Goal: Find specific page/section: Find specific page/section

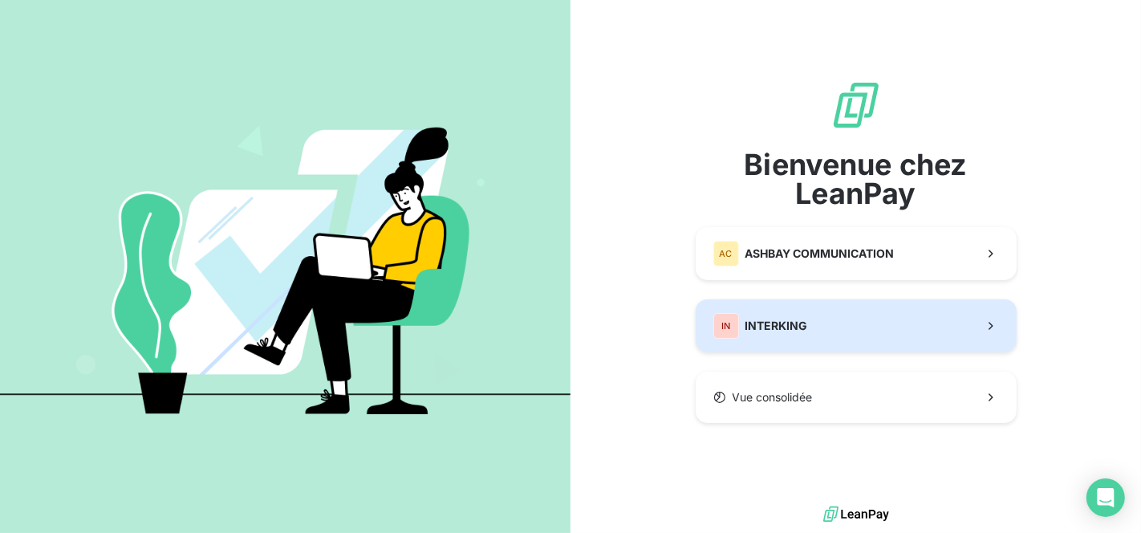
click at [763, 318] on span "INTERKING" at bounding box center [777, 326] width 63 height 16
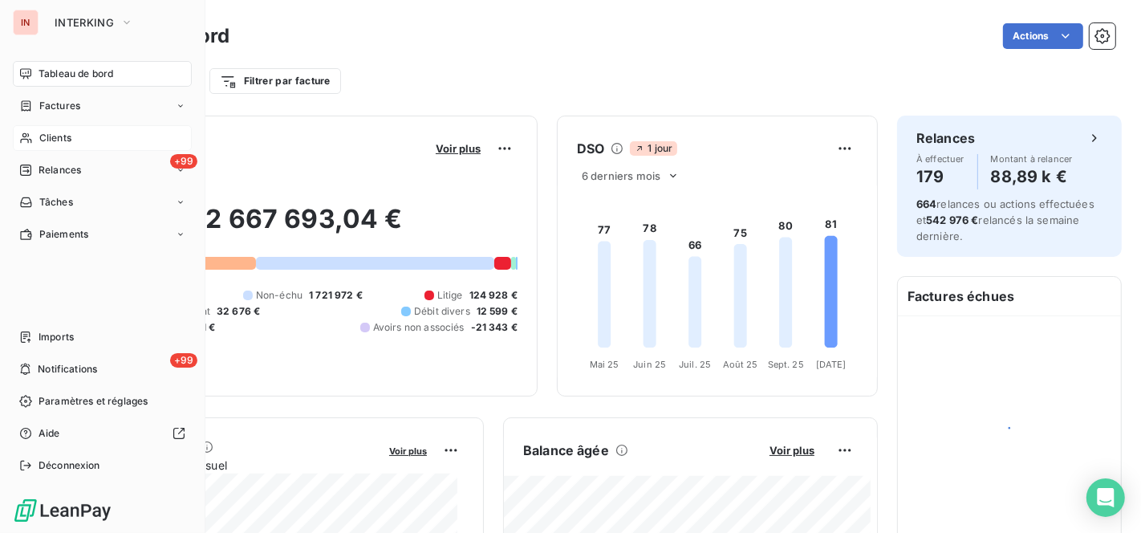
click at [73, 135] on div "Clients" at bounding box center [102, 138] width 179 height 26
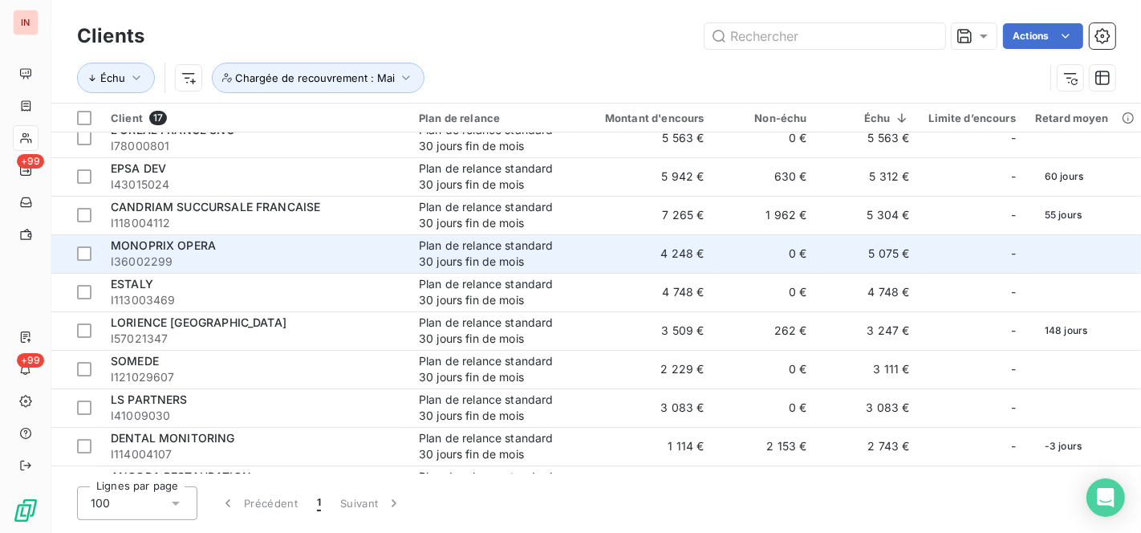
scroll to position [14, 0]
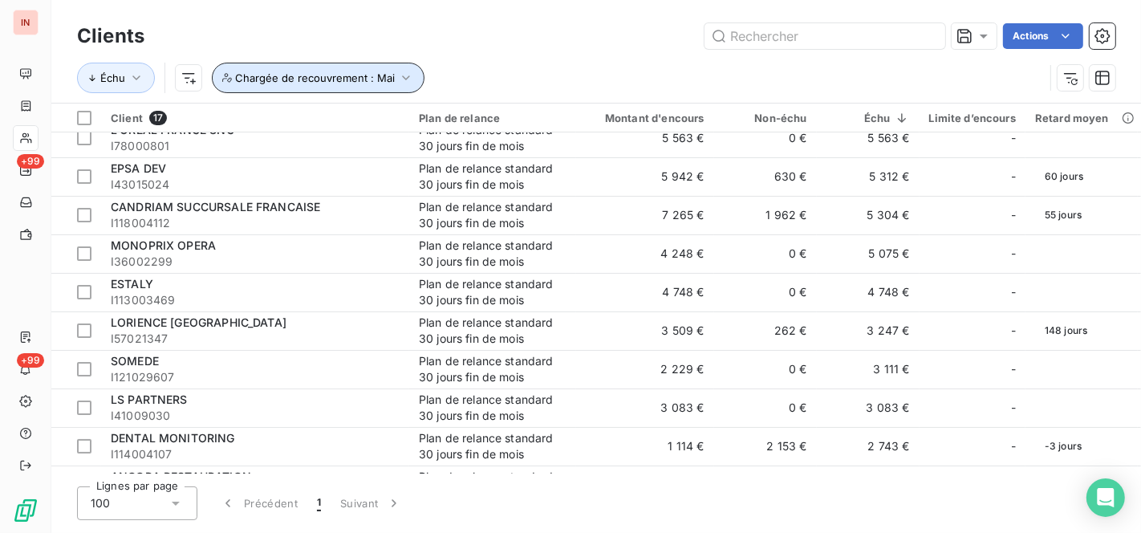
click at [398, 79] on icon "button" at bounding box center [406, 78] width 16 height 16
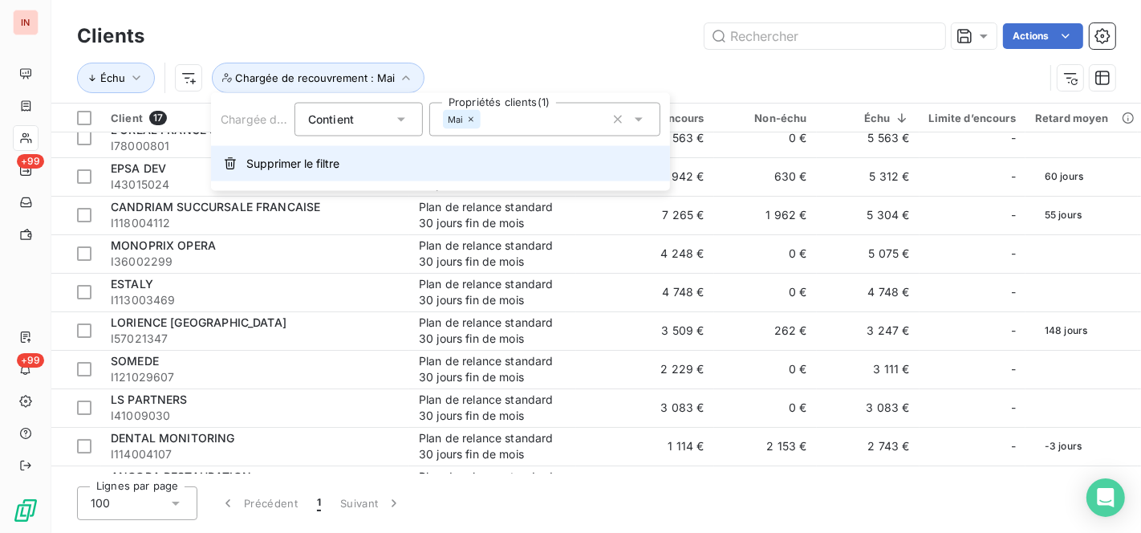
click at [241, 165] on button "Supprimer le filtre" at bounding box center [440, 163] width 459 height 35
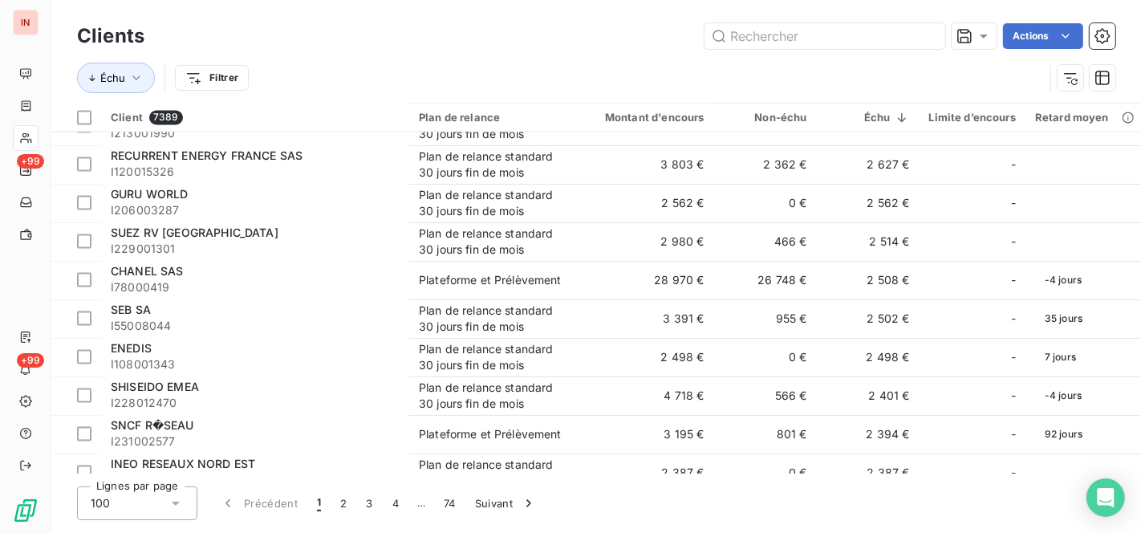
scroll to position [2605, 0]
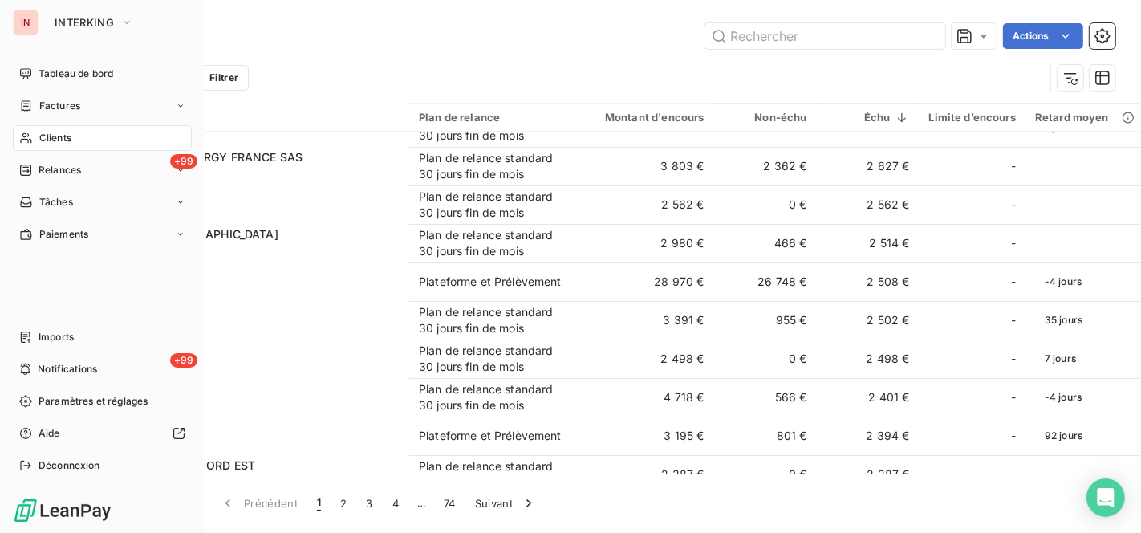
click at [74, 132] on div "Clients" at bounding box center [102, 138] width 179 height 26
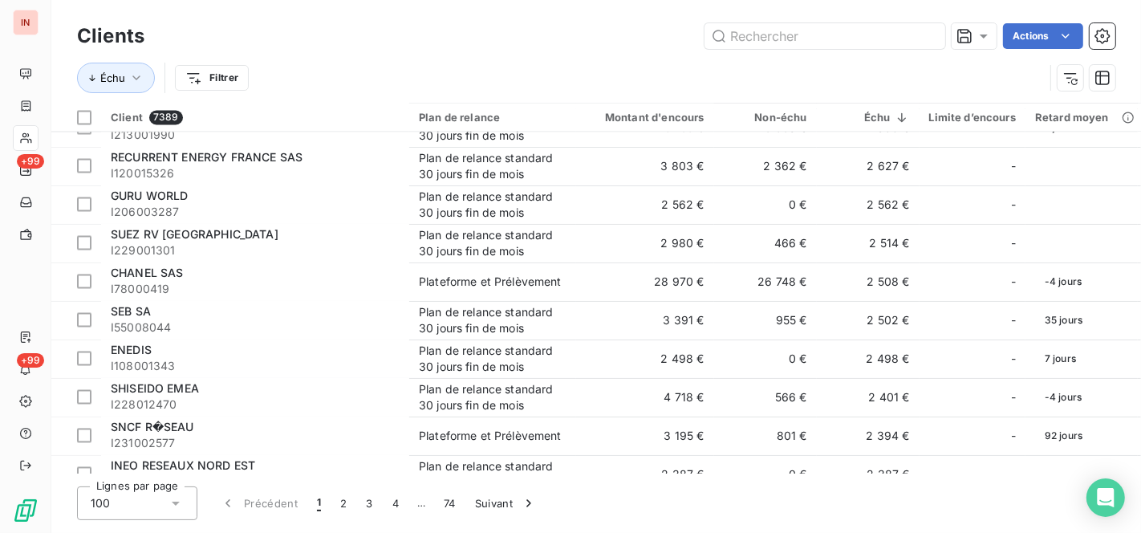
click at [390, 25] on div "Actions" at bounding box center [640, 36] width 952 height 26
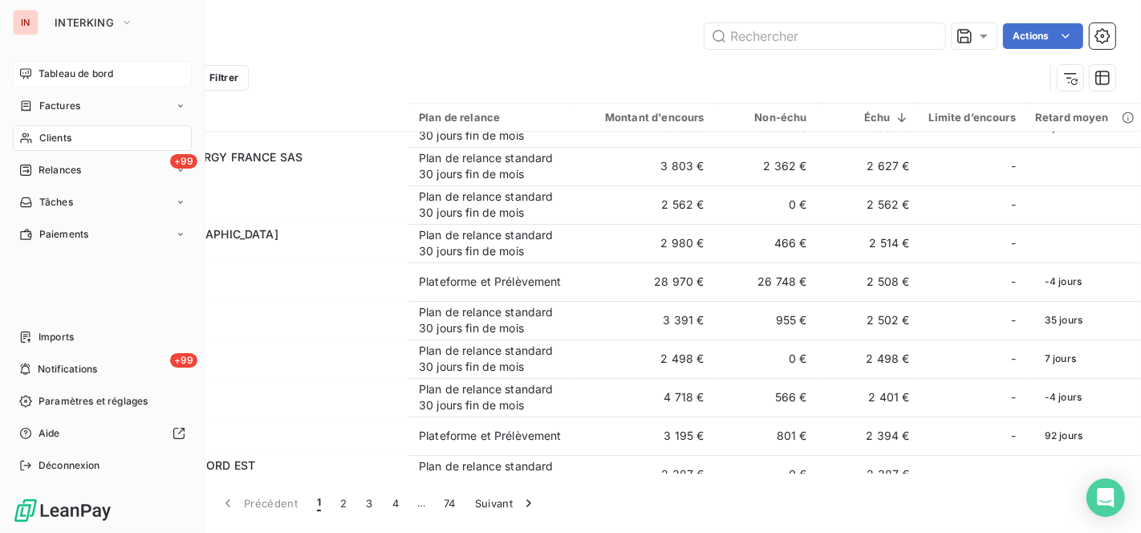
click at [68, 71] on span "Tableau de bord" at bounding box center [76, 74] width 75 height 14
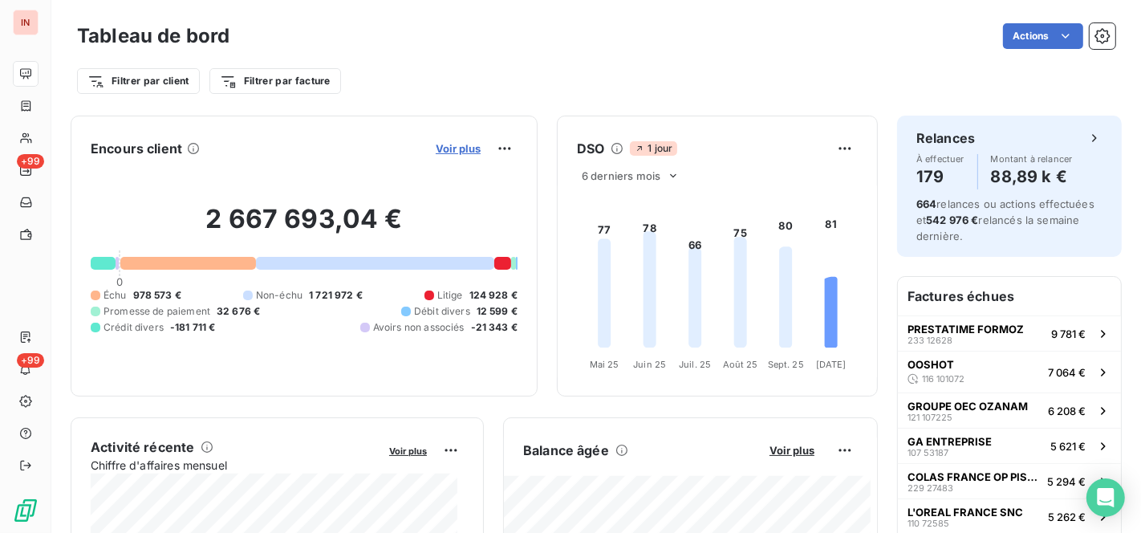
click at [458, 145] on span "Voir plus" at bounding box center [458, 148] width 45 height 13
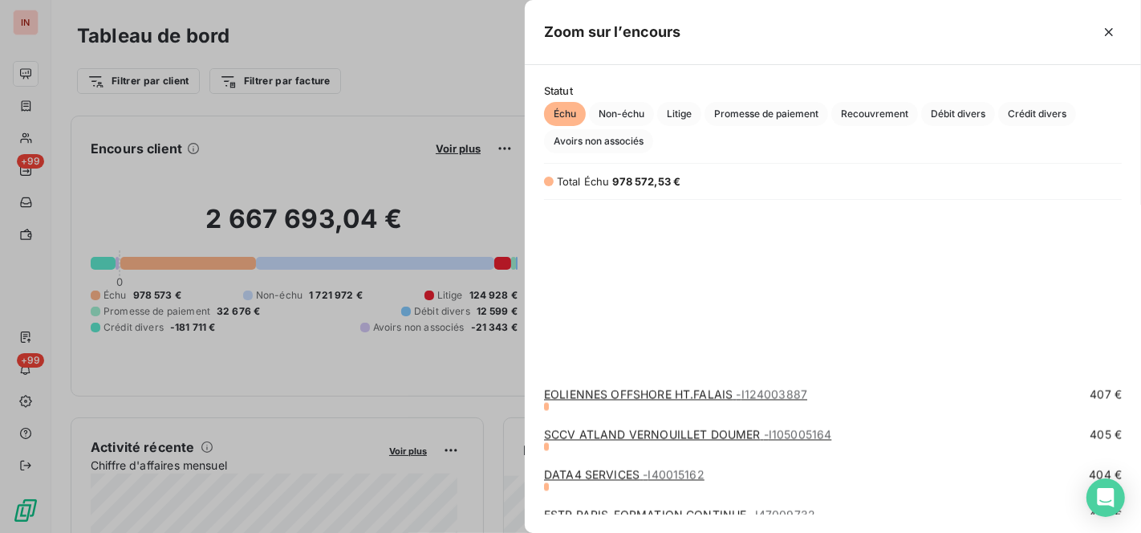
scroll to position [23312, 0]
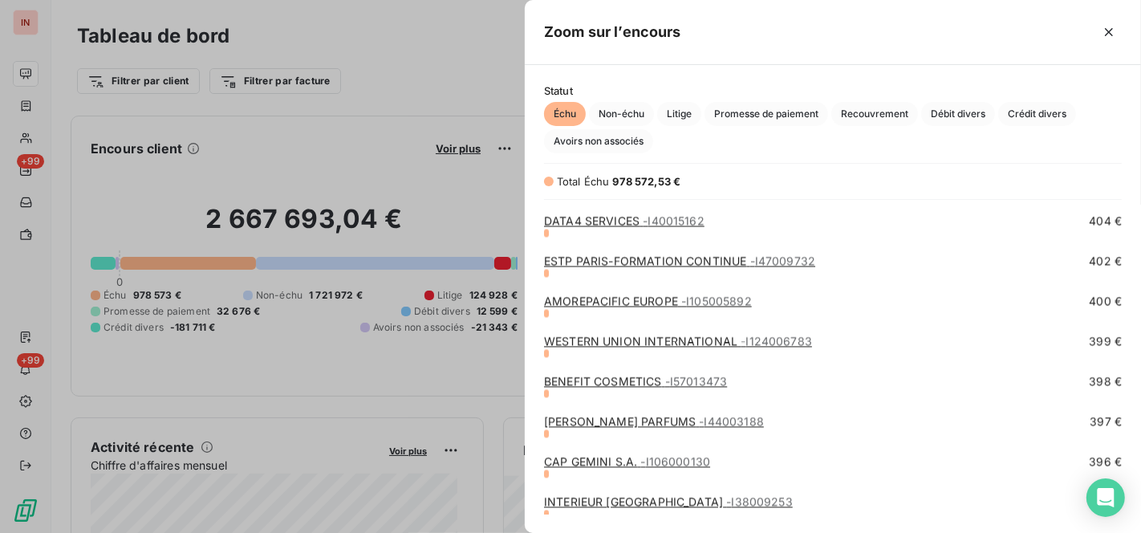
click at [396, 54] on div at bounding box center [570, 266] width 1141 height 533
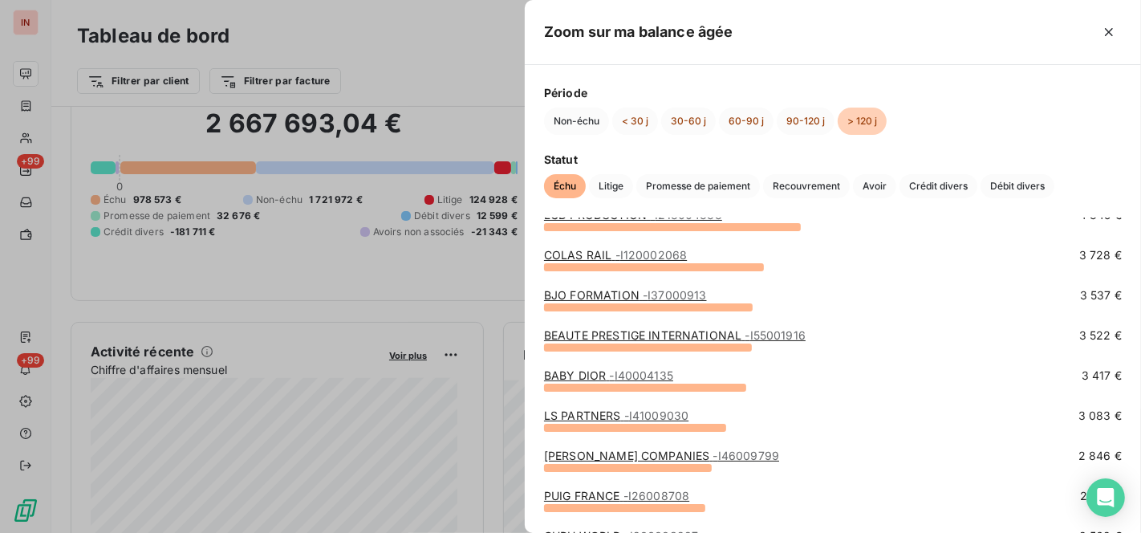
scroll to position [514, 0]
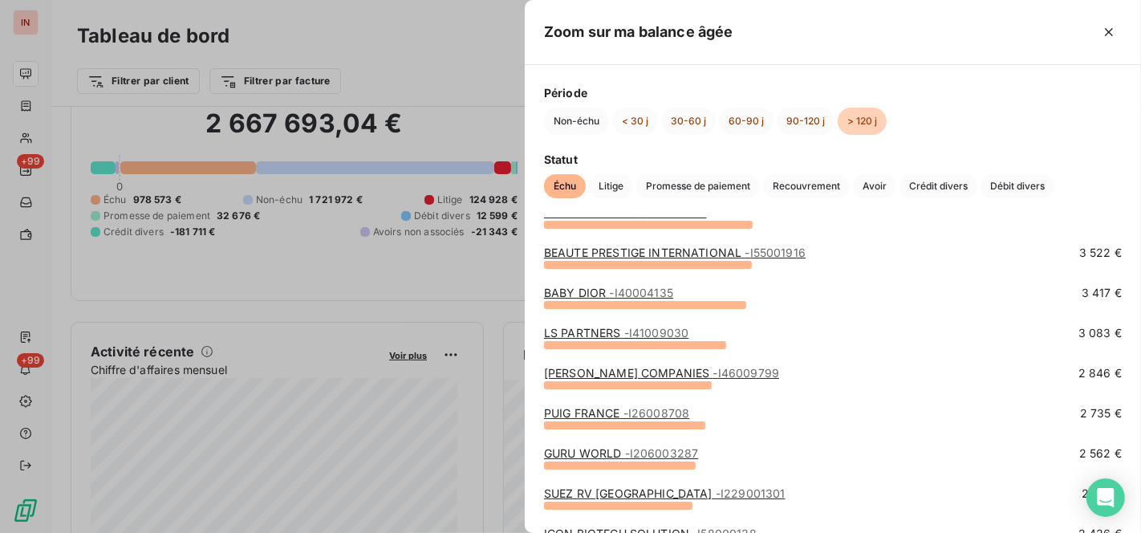
click at [466, 59] on div at bounding box center [570, 266] width 1141 height 533
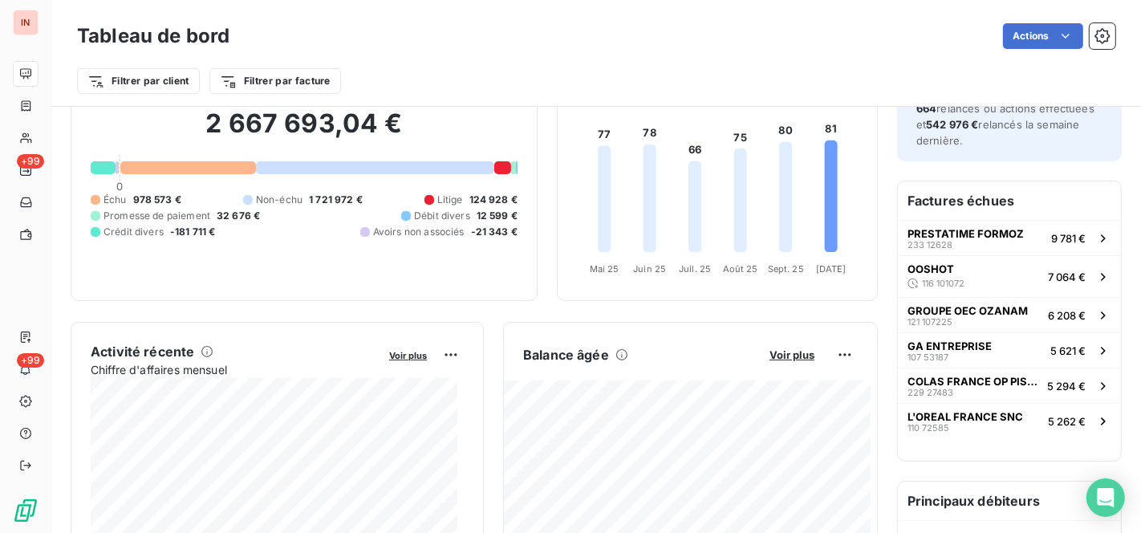
click at [591, 38] on div "Actions" at bounding box center [682, 36] width 867 height 26
click at [707, 43] on div "Actions" at bounding box center [682, 36] width 867 height 26
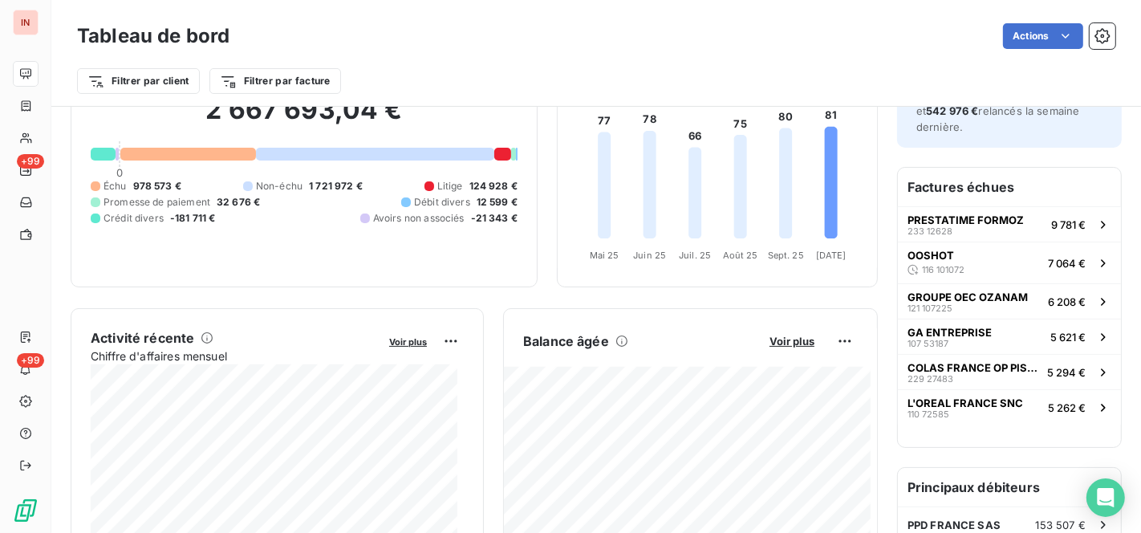
scroll to position [111, 0]
click at [544, 44] on div "Actions" at bounding box center [682, 36] width 867 height 26
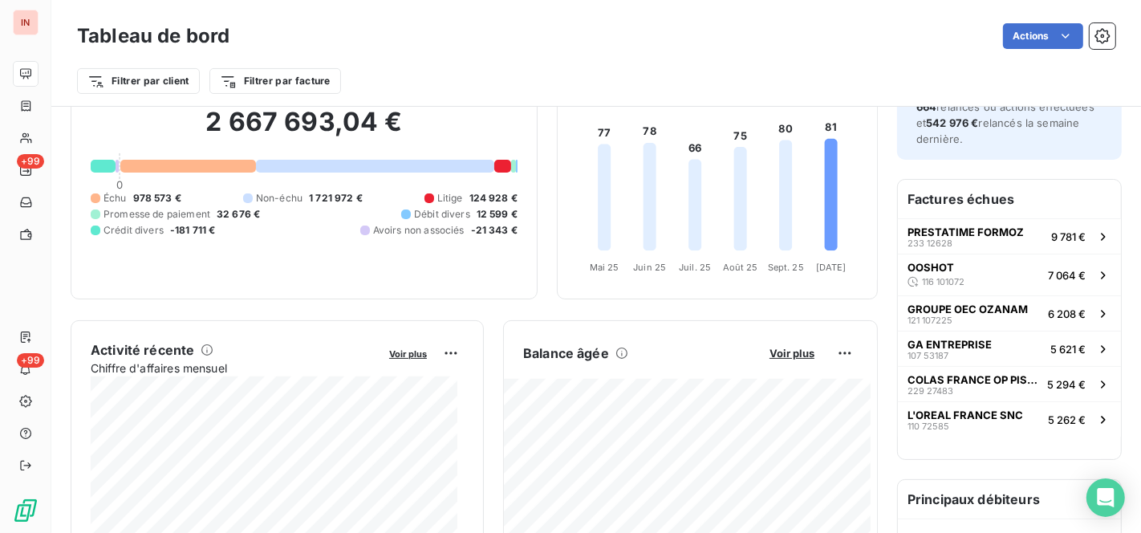
scroll to position [52, 0]
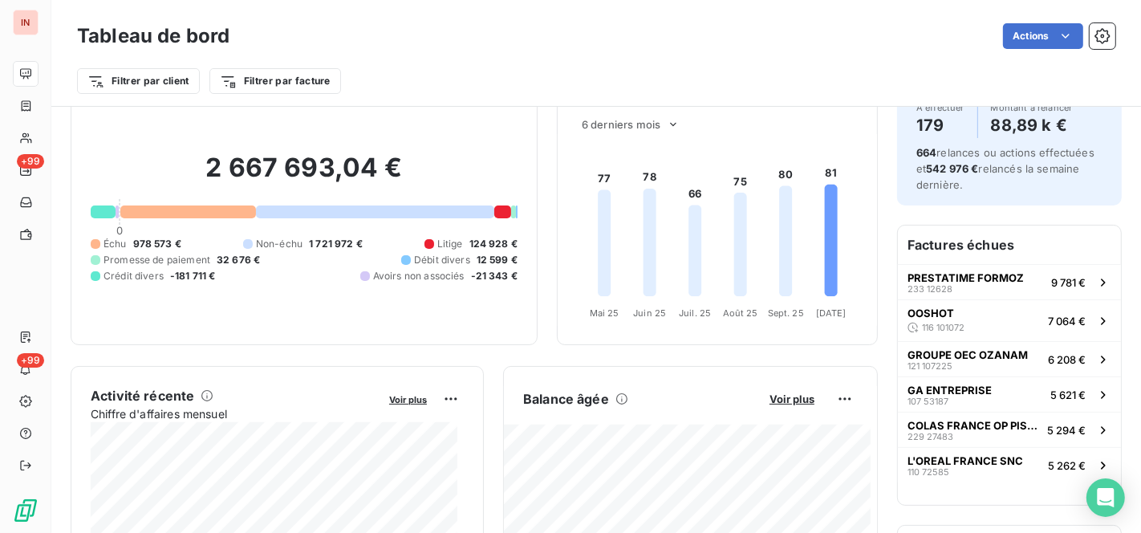
click at [478, 44] on div "Actions" at bounding box center [682, 36] width 867 height 26
click at [658, 54] on div "Filtrer par client Filtrer par facture" at bounding box center [596, 74] width 1039 height 43
